Goal: Transaction & Acquisition: Purchase product/service

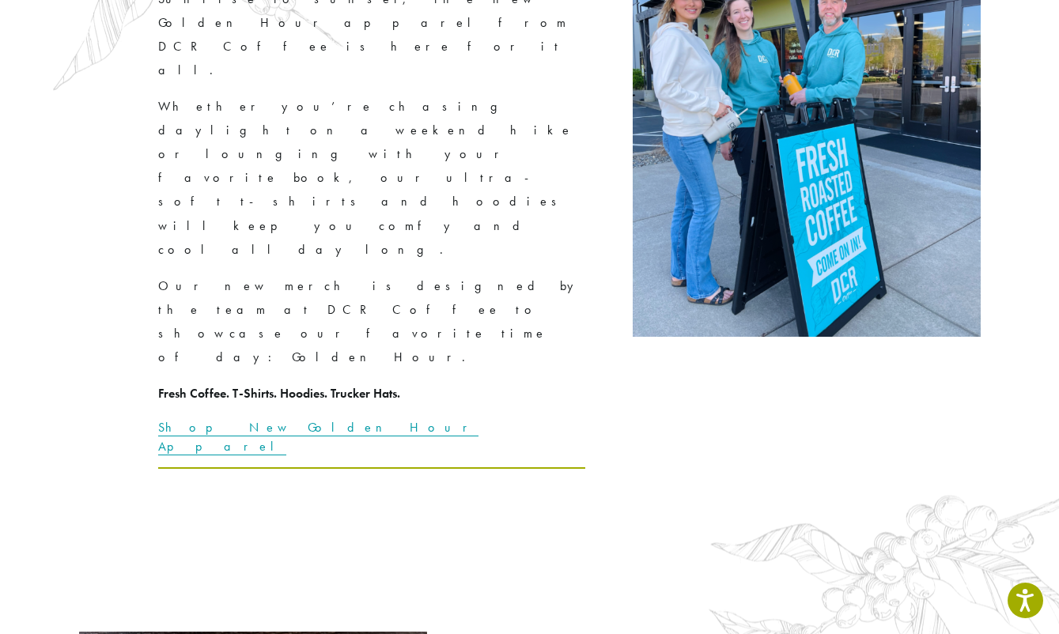
scroll to position [2985, 0]
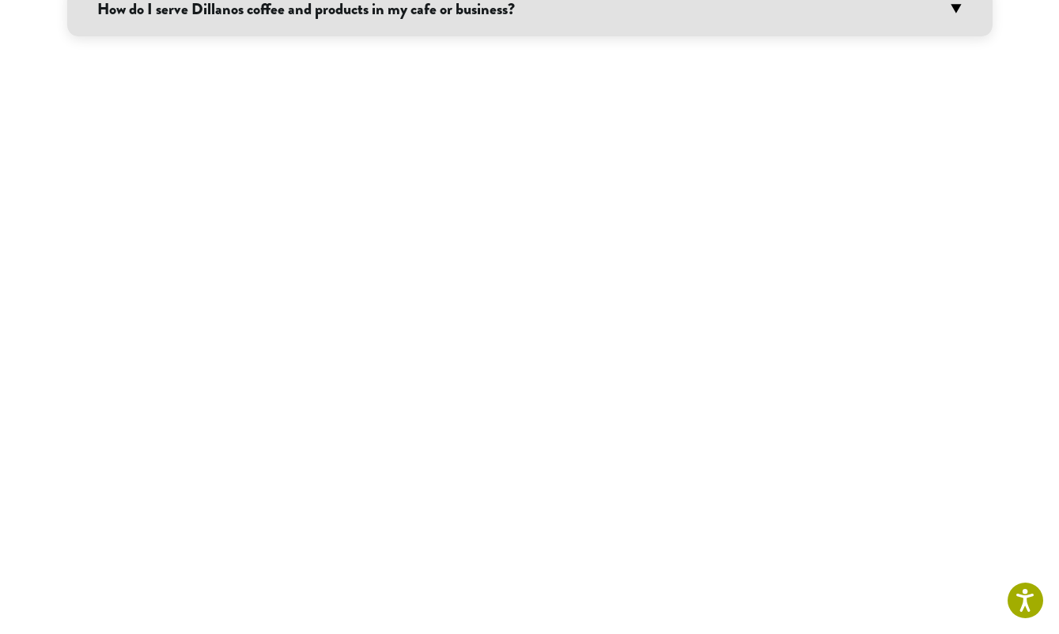
scroll to position [1599, 0]
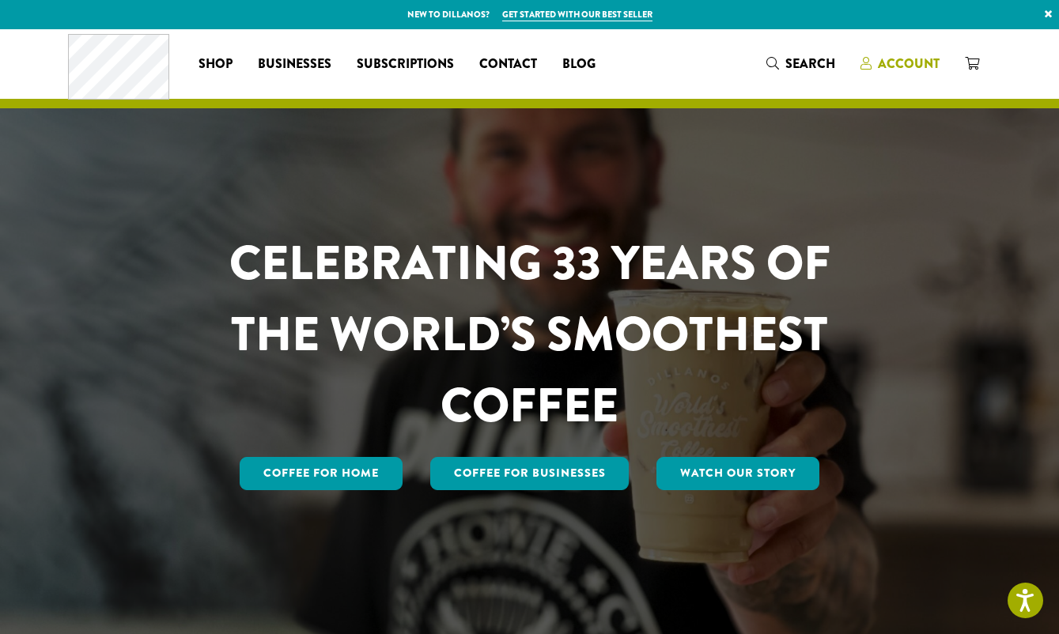
click at [905, 62] on span "Account" at bounding box center [909, 64] width 62 height 18
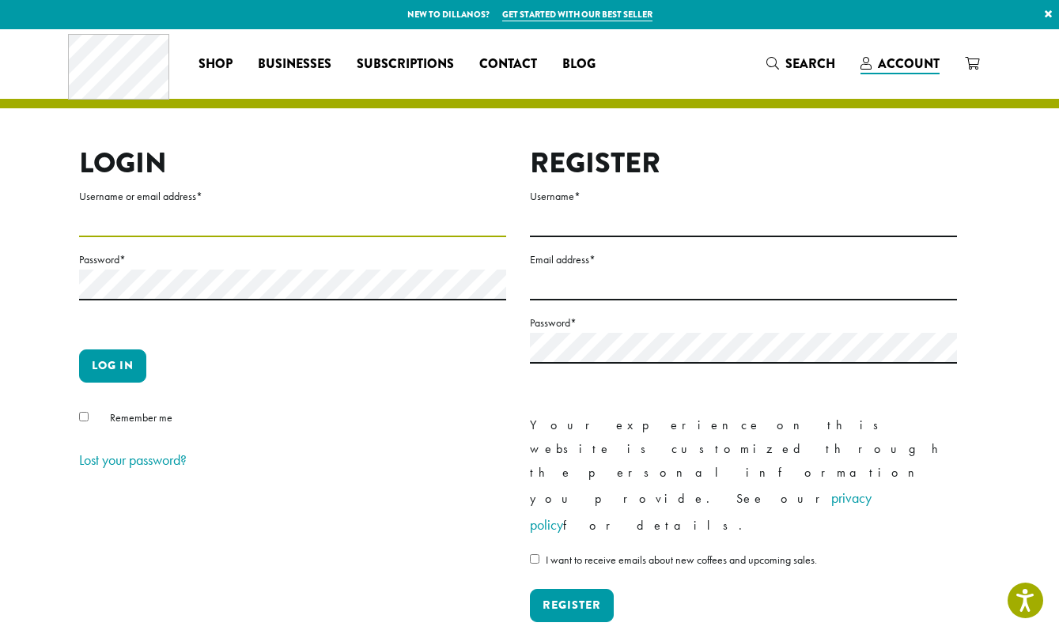
type input "**********"
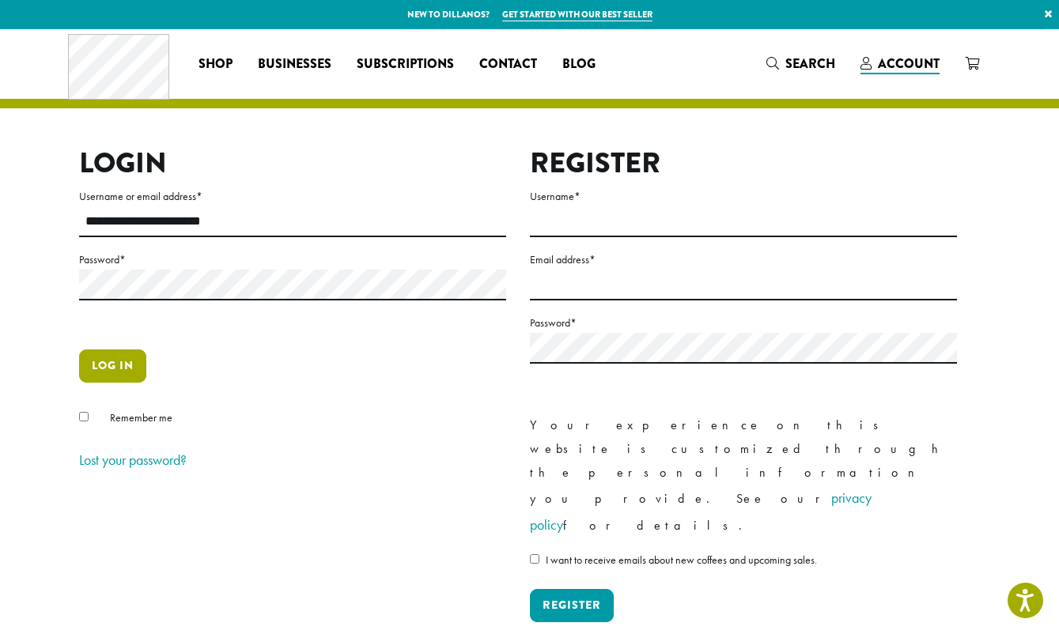
click at [111, 368] on button "Log in" at bounding box center [112, 365] width 67 height 33
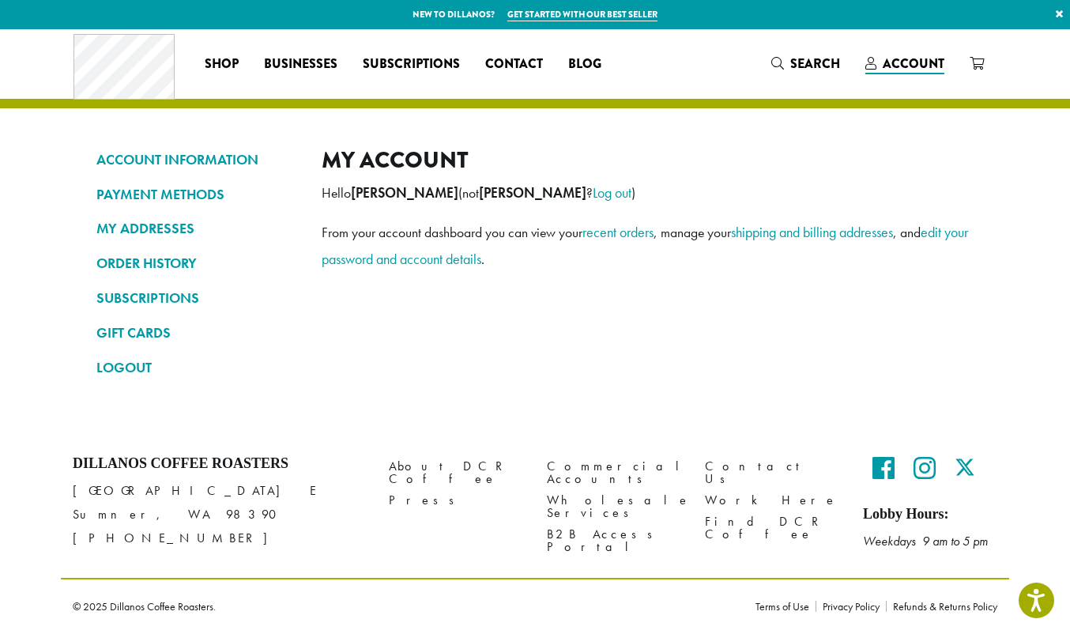
click at [467, 367] on div "My account Hello Kathy Martin (not Kathy Martin ? Log out ) From your account d…" at bounding box center [648, 269] width 652 height 247
click at [632, 228] on link "recent orders" at bounding box center [618, 232] width 71 height 18
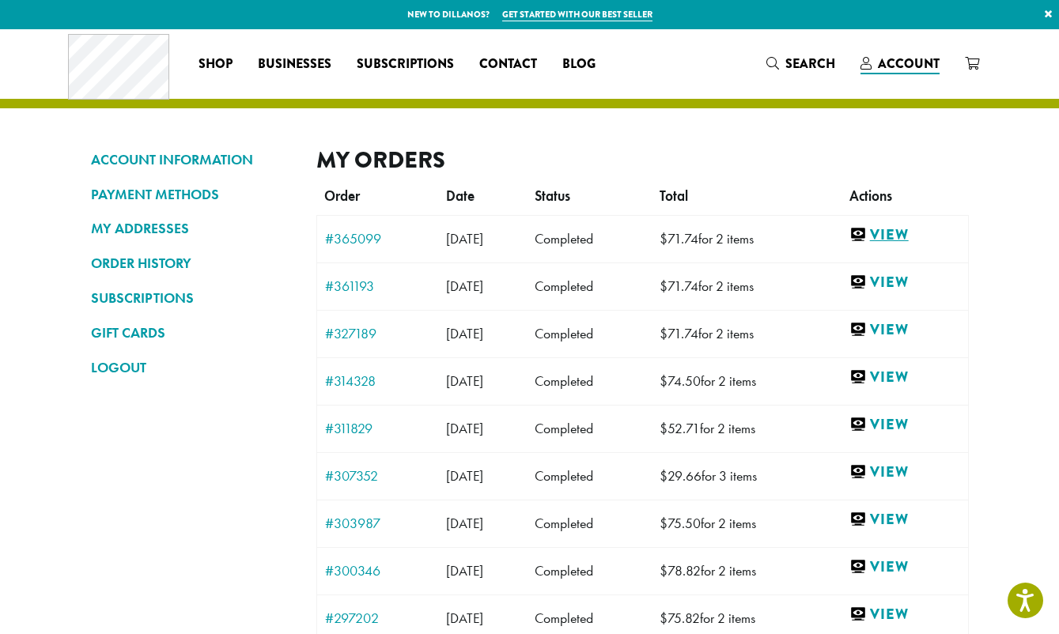
click at [910, 235] on link "View" at bounding box center [904, 235] width 111 height 20
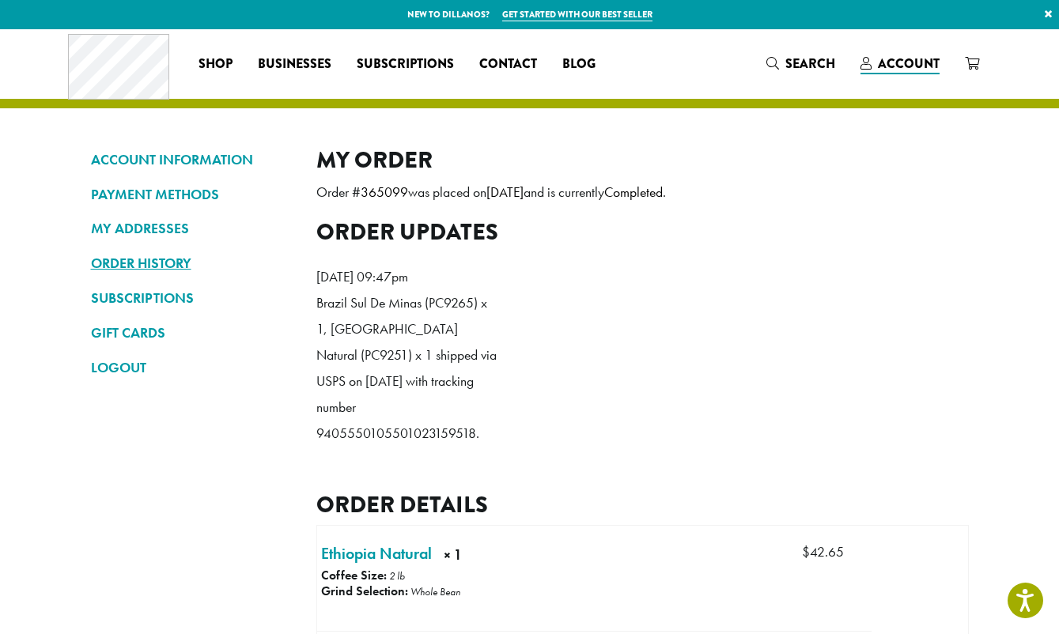
click at [161, 255] on link "ORDER HISTORY" at bounding box center [192, 263] width 202 height 27
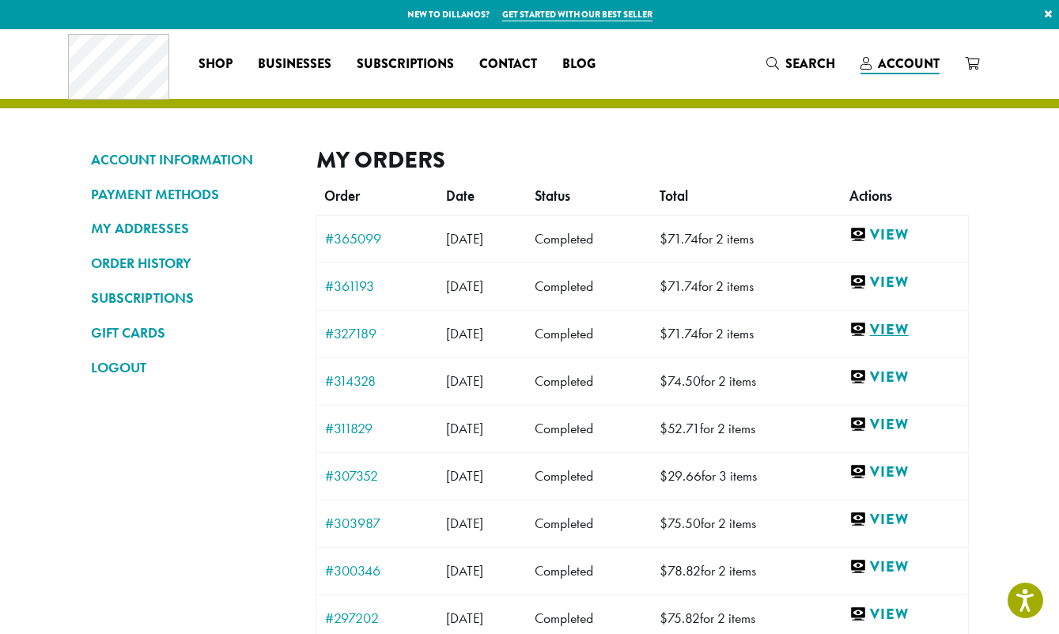
click at [904, 328] on link "View" at bounding box center [904, 330] width 111 height 20
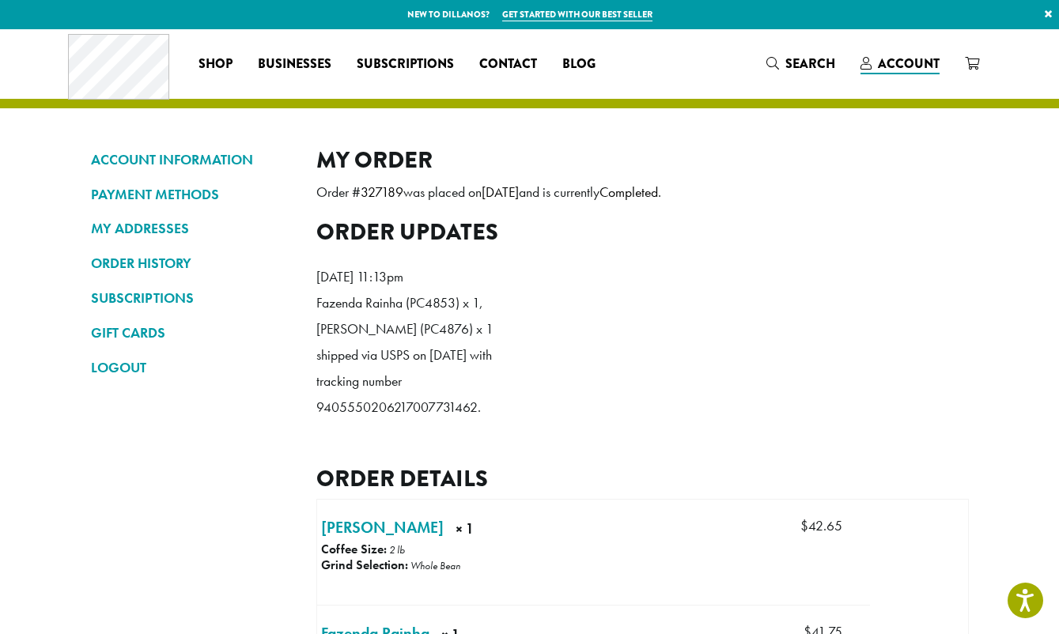
click at [899, 325] on ol "Friday 16th of May 2025, 11:13pm Fazenda Rainha (PC4853) x 1, Fero Sidama (PC48…" at bounding box center [642, 346] width 652 height 189
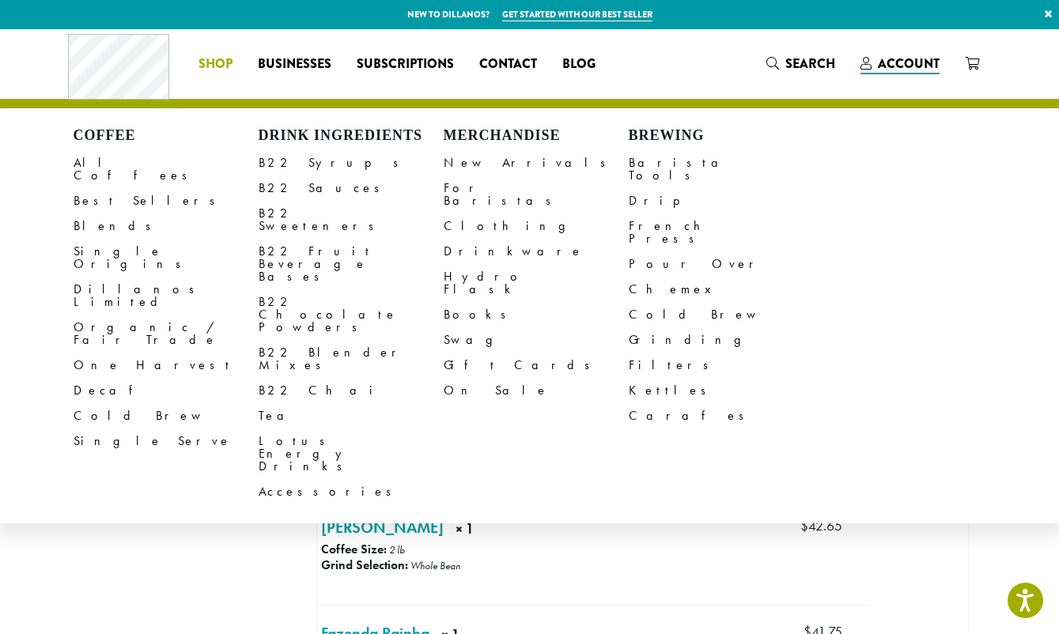
click at [219, 60] on span "Shop" at bounding box center [215, 65] width 34 height 20
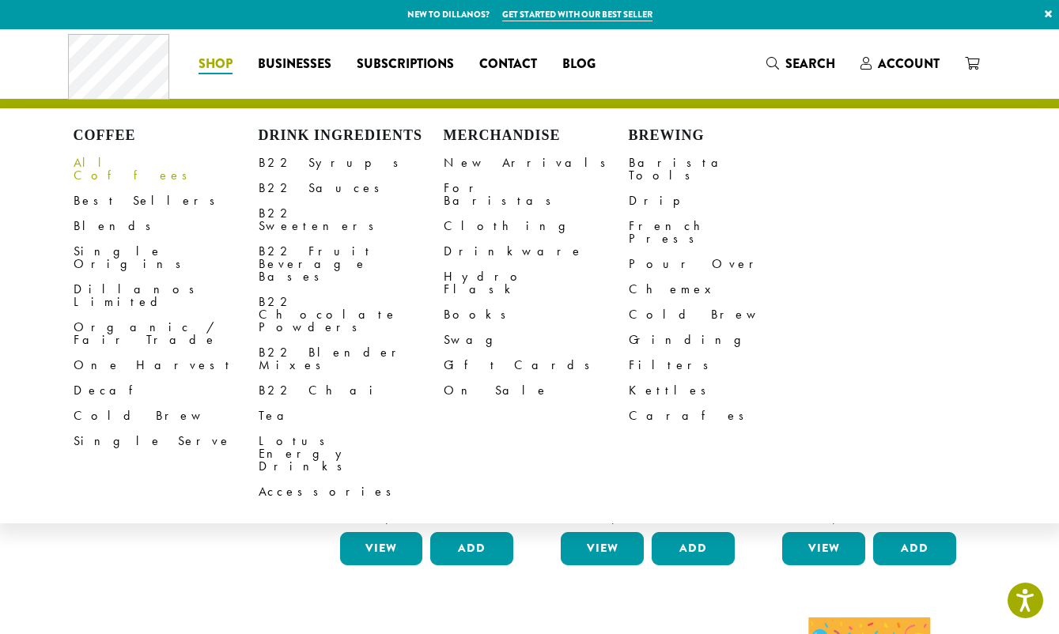
click at [113, 159] on link "All Coffees" at bounding box center [166, 169] width 185 height 38
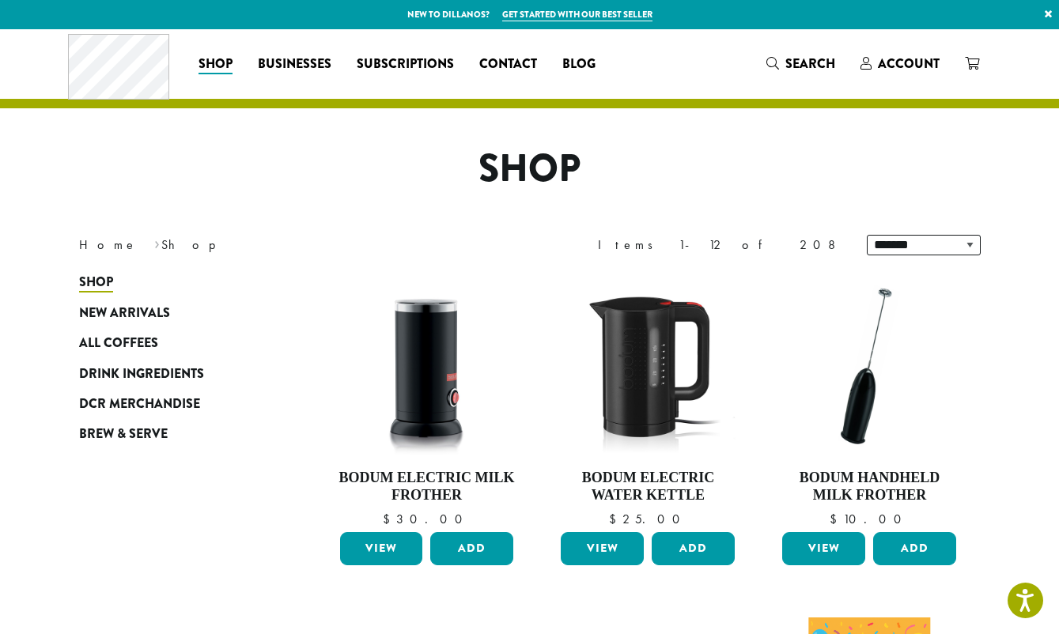
click at [104, 338] on span "All Coffees" at bounding box center [118, 344] width 79 height 20
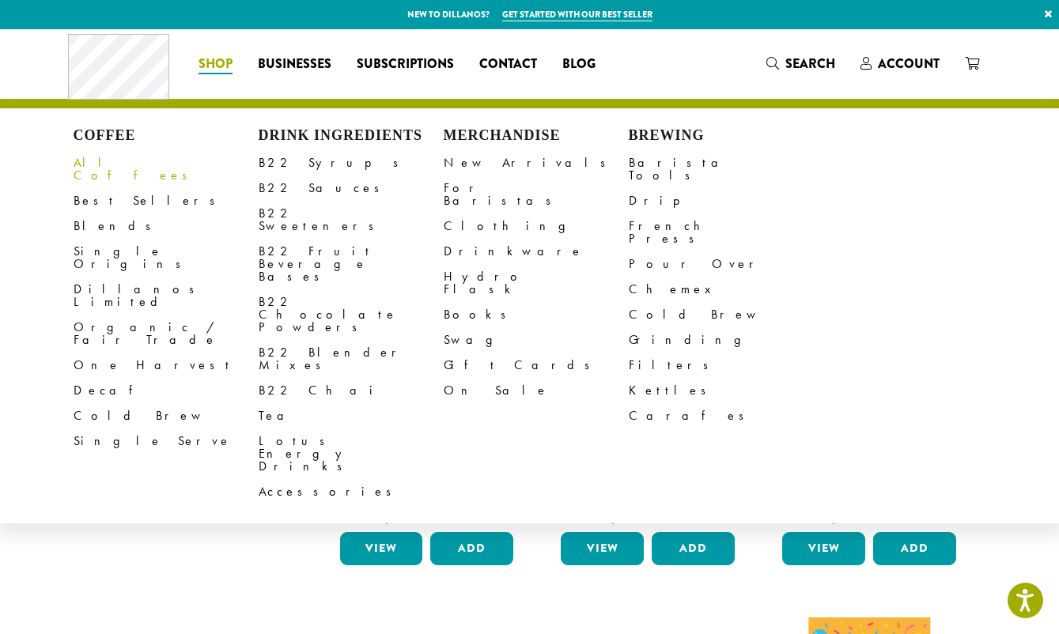
click at [116, 161] on link "All Coffees" at bounding box center [166, 169] width 185 height 38
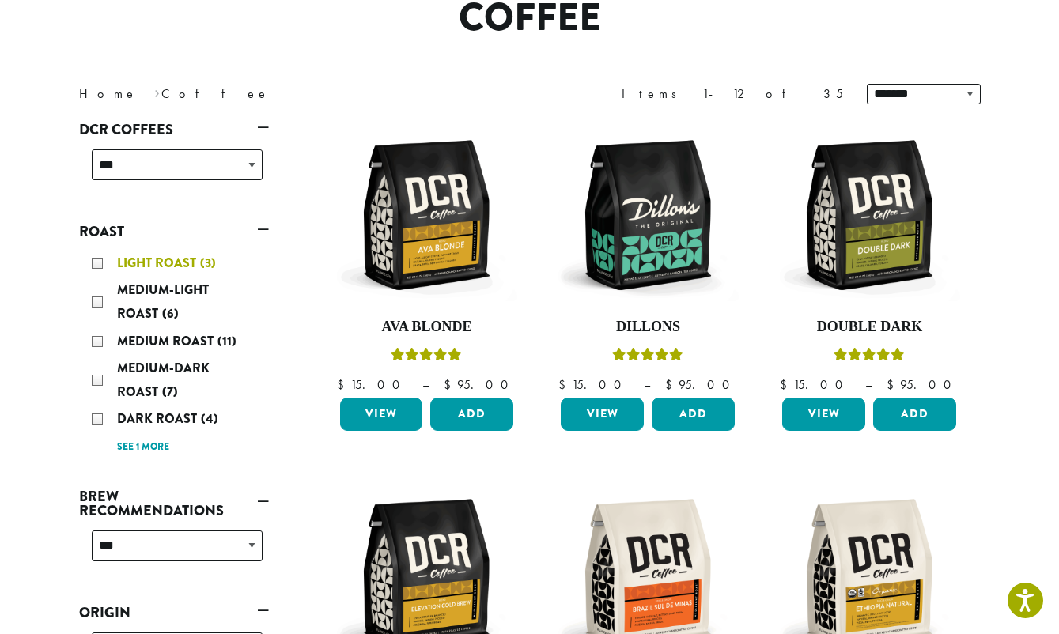
scroll to position [164, 0]
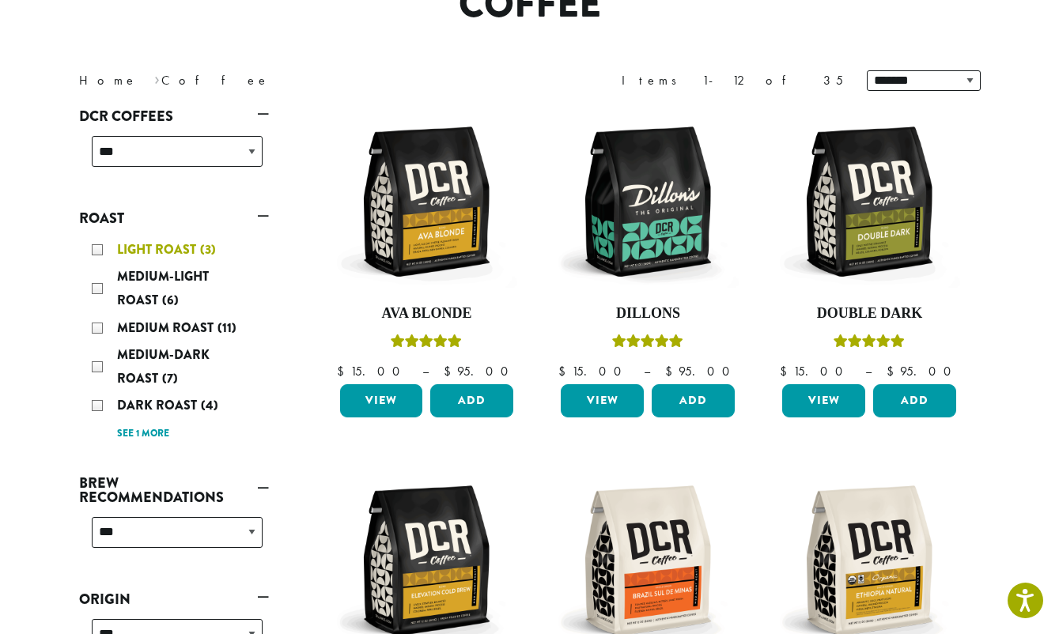
click at [97, 253] on div "Light Roast (3)" at bounding box center [177, 250] width 171 height 24
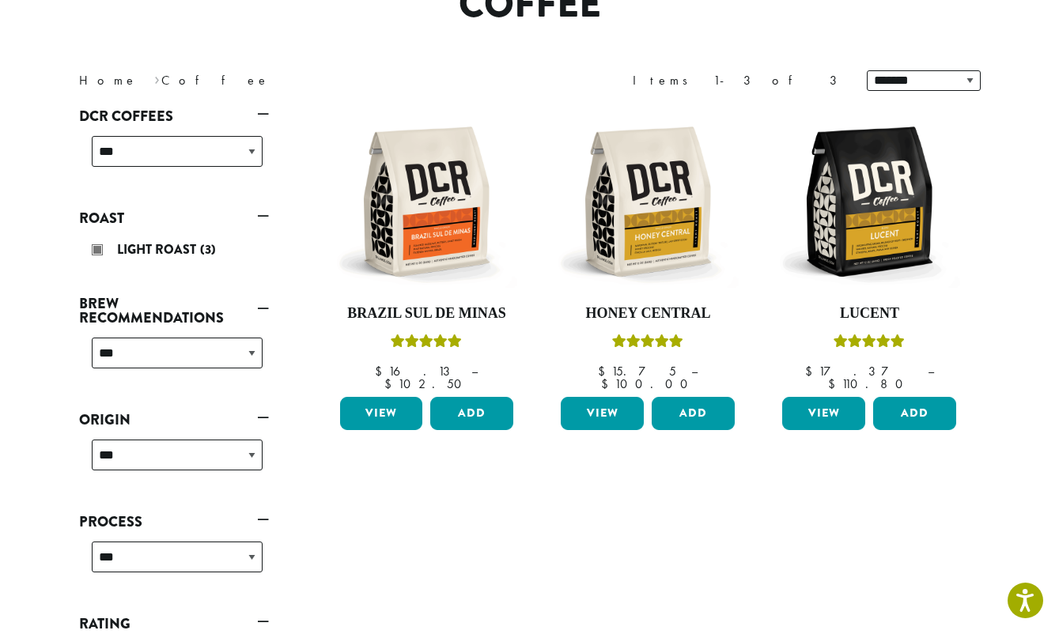
click at [100, 288] on ul "**********" at bounding box center [174, 388] width 190 height 571
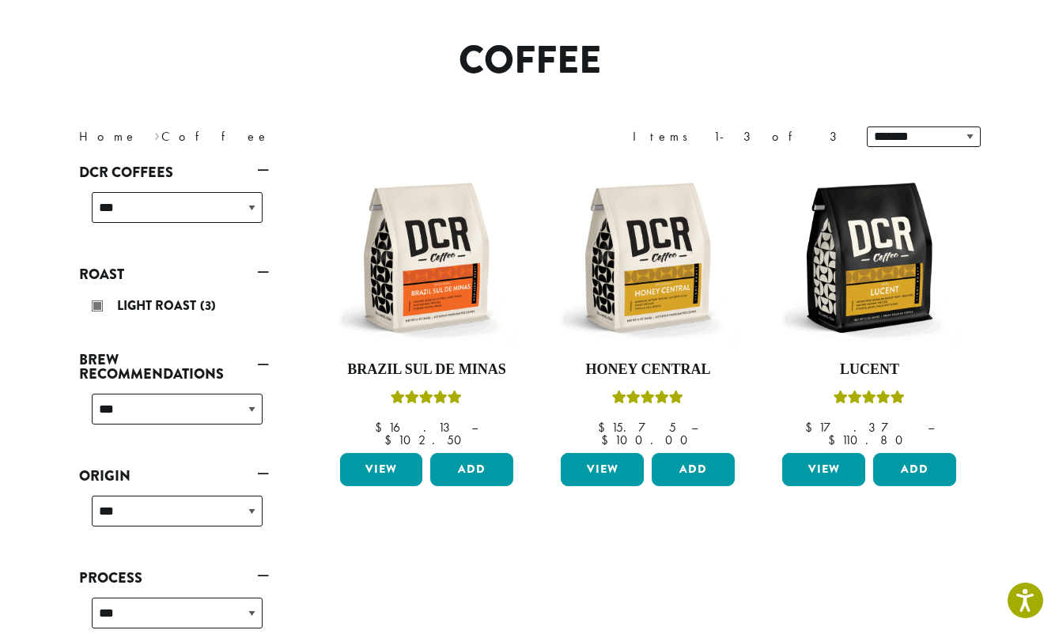
scroll to position [96, 0]
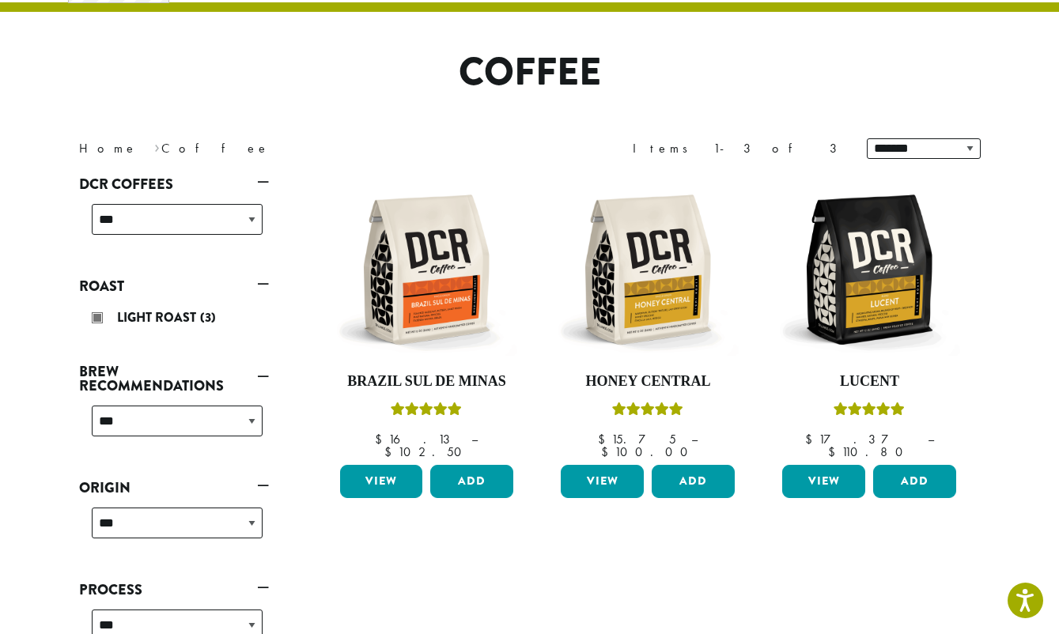
click at [265, 284] on link "Roast" at bounding box center [174, 286] width 190 height 27
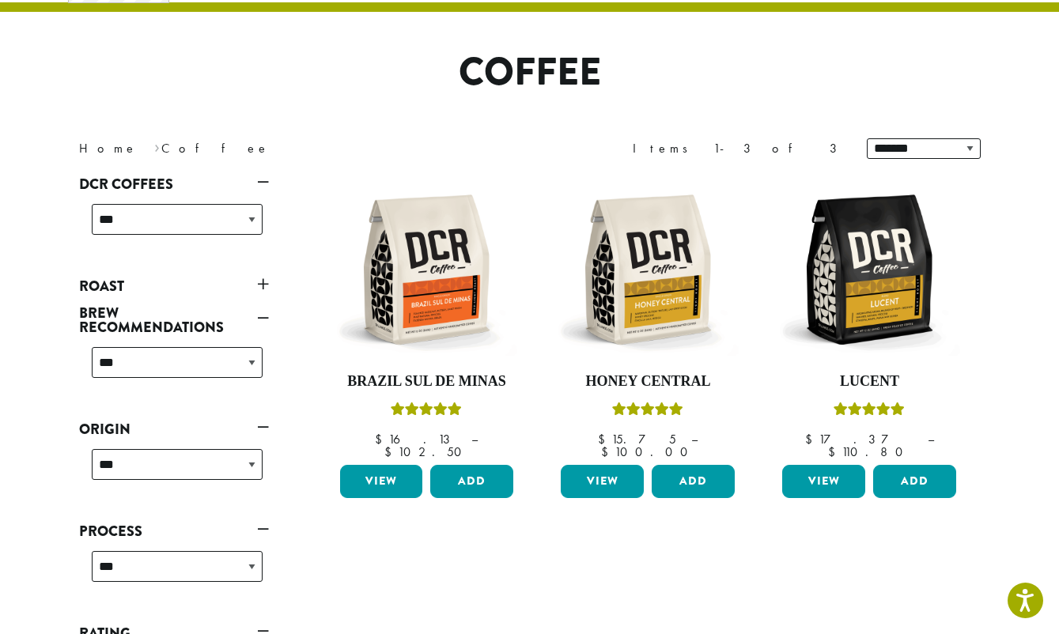
click at [265, 284] on link "Roast" at bounding box center [174, 286] width 190 height 27
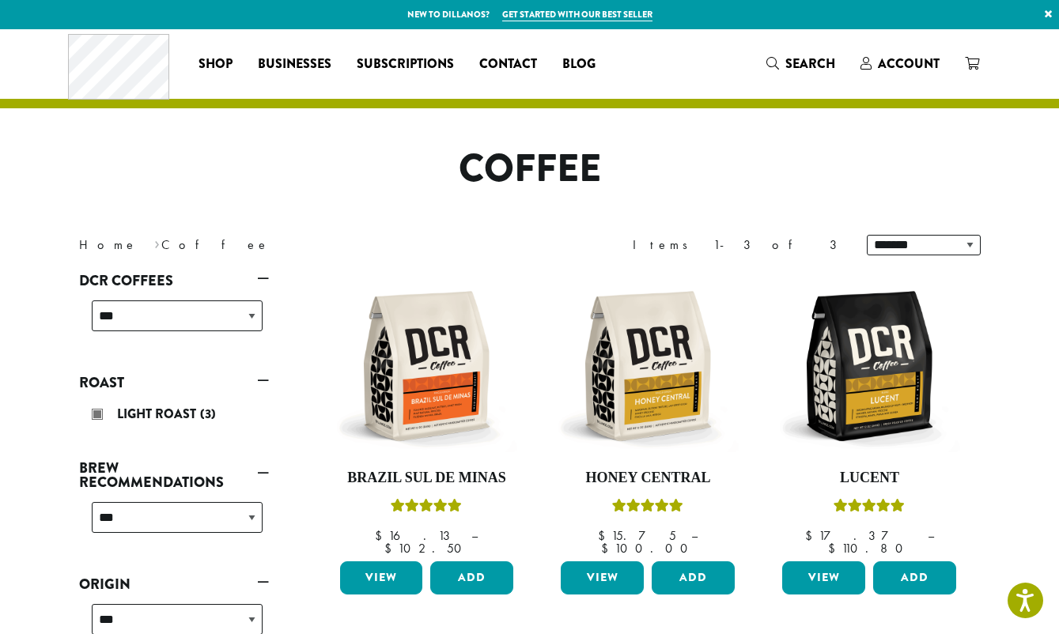
scroll to position [0, 0]
